Goal: Transaction & Acquisition: Purchase product/service

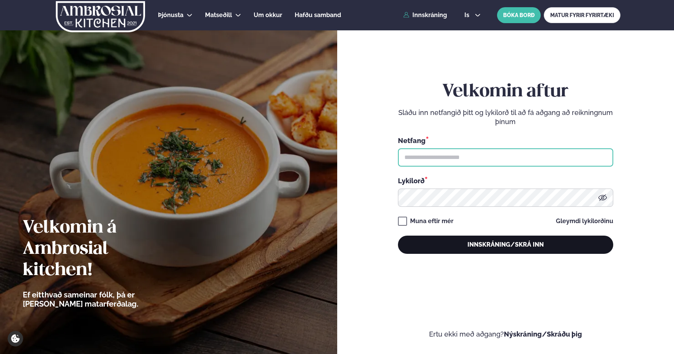
type input "**********"
click at [455, 249] on button "Innskráning/Skrá inn" at bounding box center [505, 245] width 215 height 18
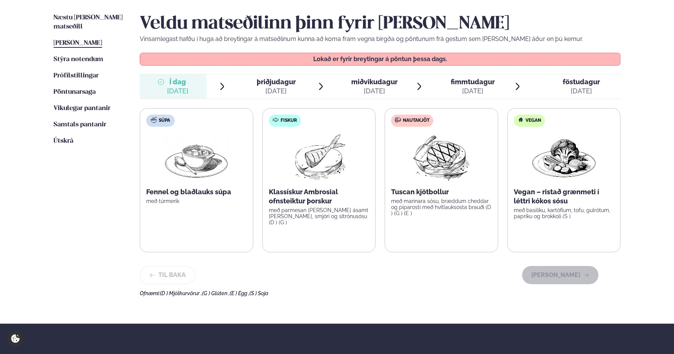
scroll to position [190, 0]
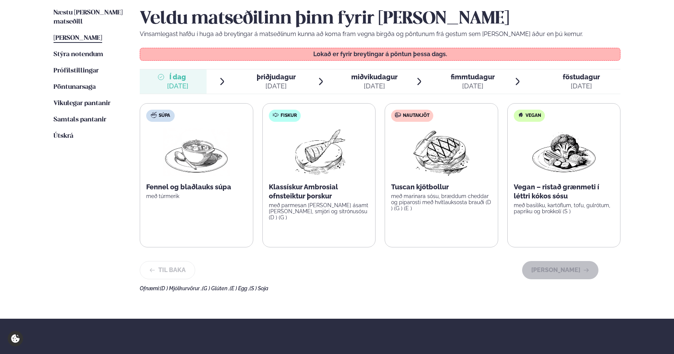
click at [303, 177] on label "Fiskur Klassískur Ambrosial ofnsteiktur þorskur með parmesan [PERSON_NAME] ásam…" at bounding box center [319, 175] width 114 height 144
click at [271, 77] on span "þriðjudagur" at bounding box center [276, 77] width 39 height 8
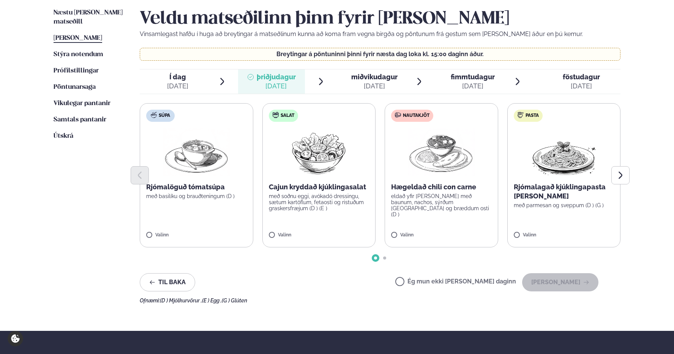
click at [441, 217] on label "Nautakjöt Hægeldað chili con carne eldað yfir [PERSON_NAME] með baunum, nachos,…" at bounding box center [442, 175] width 114 height 144
click at [580, 281] on button "[PERSON_NAME]" at bounding box center [560, 282] width 76 height 18
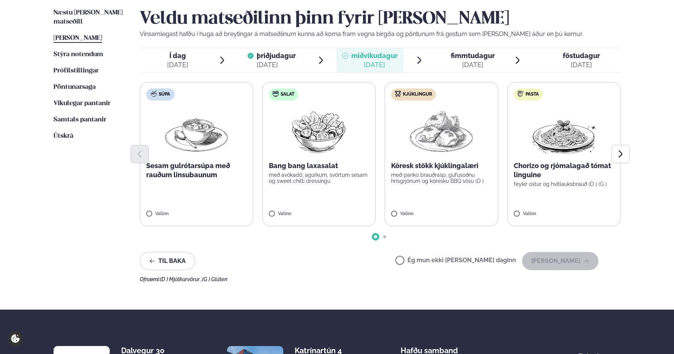
click at [452, 177] on p "með panko brauðrasp, gufusoðnu hrísgrjónum og kóresku BBQ sósu (D )" at bounding box center [441, 178] width 101 height 12
click at [588, 256] on button "[PERSON_NAME]" at bounding box center [560, 261] width 76 height 18
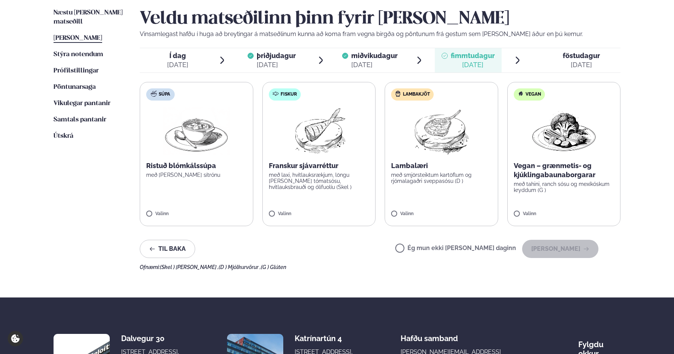
click at [317, 185] on p "með laxi, hvítlauksrækjum, löngu [PERSON_NAME] tómatsósu, hvítlauksbrauði og ól…" at bounding box center [319, 181] width 101 height 18
click at [555, 246] on button "[PERSON_NAME]" at bounding box center [560, 249] width 76 height 18
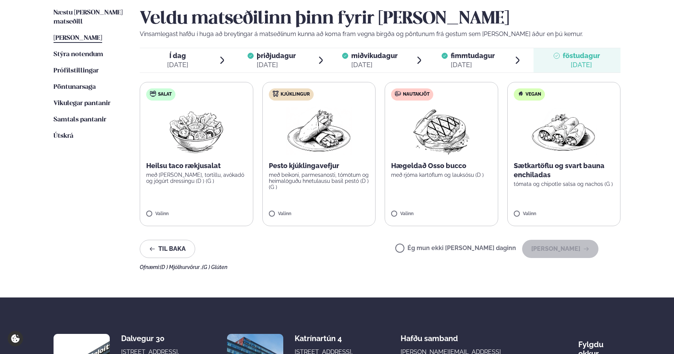
click at [453, 147] on img at bounding box center [441, 131] width 67 height 49
click at [571, 253] on button "[PERSON_NAME]" at bounding box center [560, 249] width 76 height 18
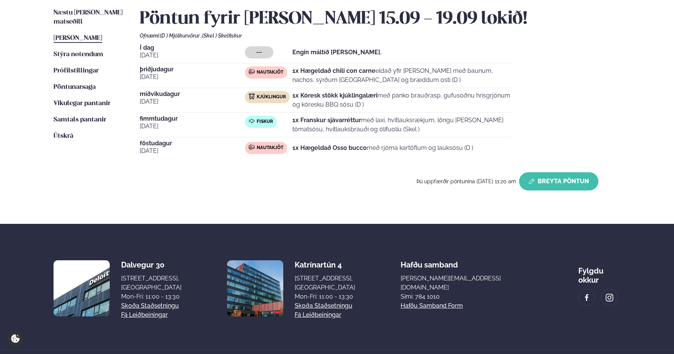
click at [539, 182] on button "Breyta Pöntun" at bounding box center [558, 181] width 79 height 18
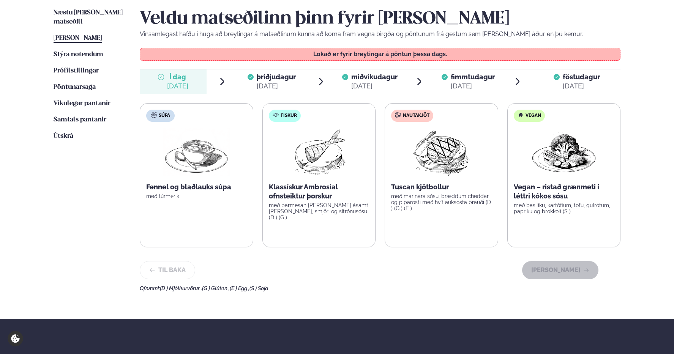
click at [572, 80] on span "föstudagur" at bounding box center [581, 77] width 37 height 8
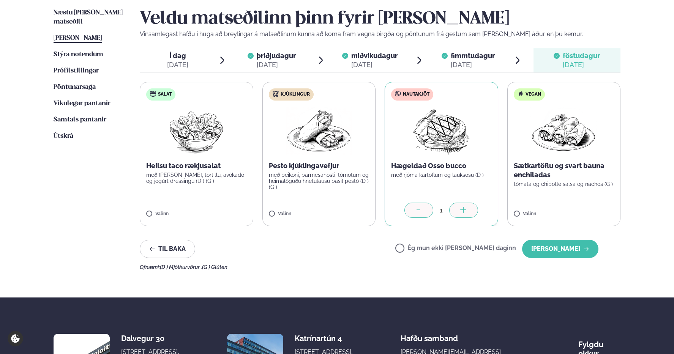
click at [205, 212] on div "Valinn" at bounding box center [196, 215] width 101 height 6
click at [176, 212] on icon at bounding box center [174, 211] width 8 height 8
click at [573, 250] on button "[PERSON_NAME]" at bounding box center [560, 249] width 76 height 18
